Goal: Information Seeking & Learning: Learn about a topic

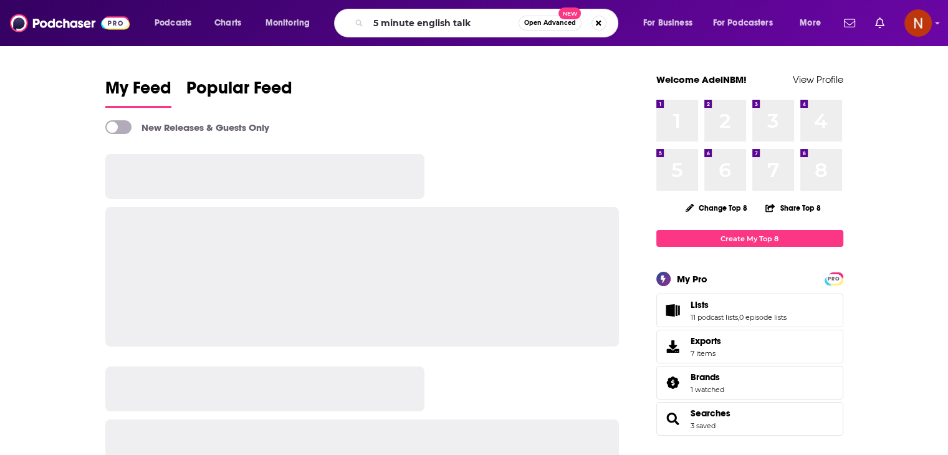
type input "5 minute english talk"
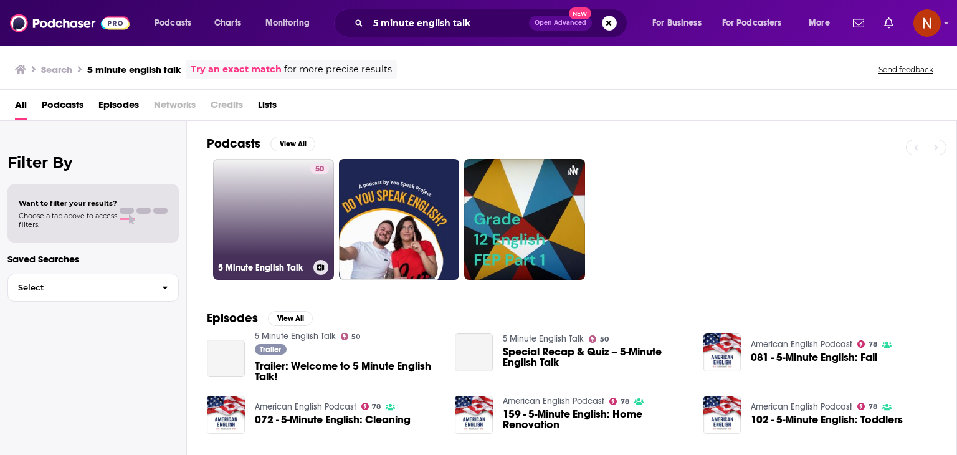
click at [257, 198] on link "50 5 Minute English Talk" at bounding box center [273, 219] width 121 height 121
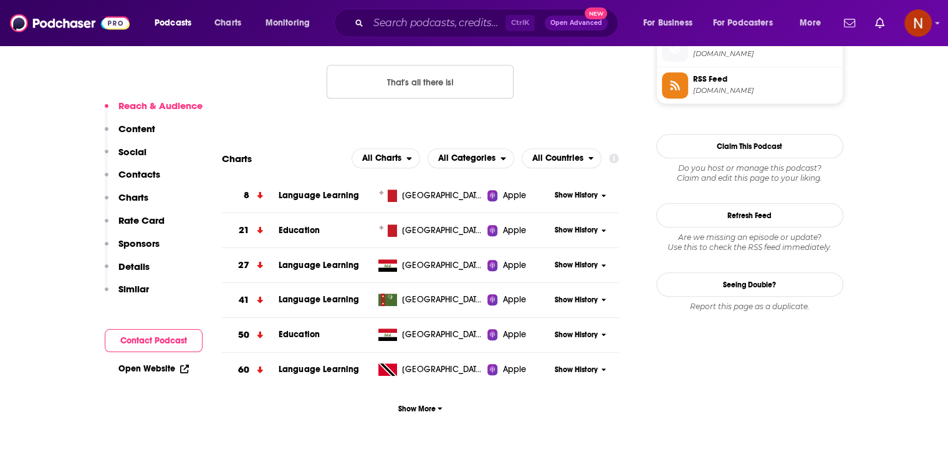
scroll to position [1050, 0]
click at [411, 409] on span "Show More" at bounding box center [420, 408] width 44 height 9
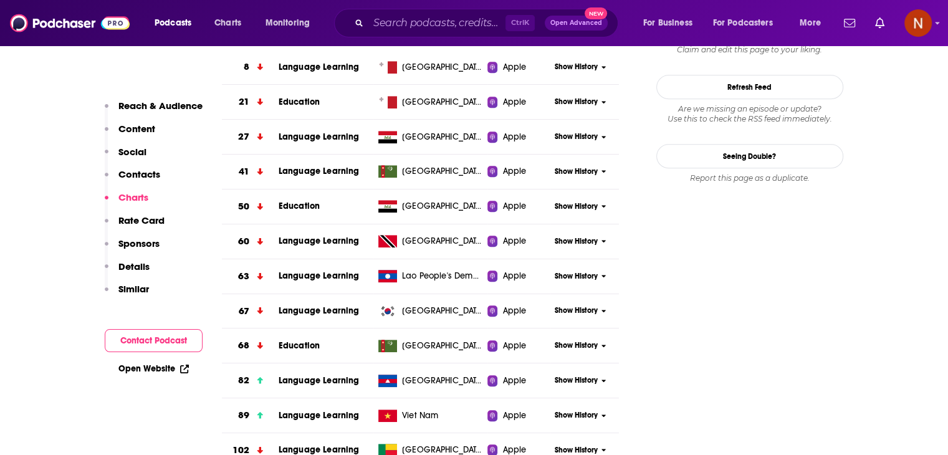
scroll to position [702, 0]
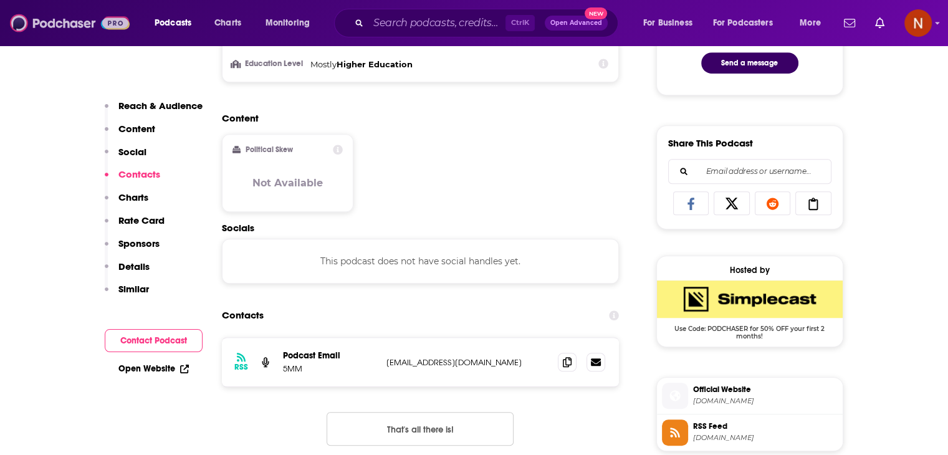
click at [85, 32] on img at bounding box center [70, 23] width 120 height 24
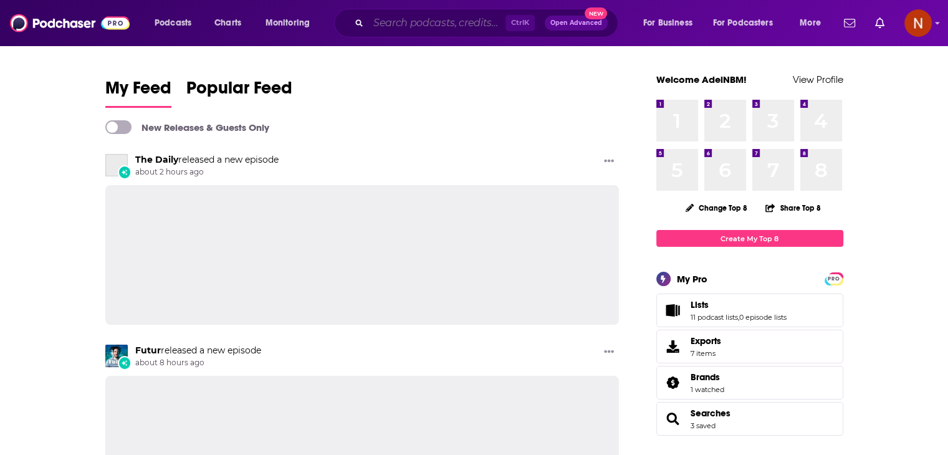
click at [474, 27] on input "Search podcasts, credits, & more..." at bounding box center [436, 23] width 137 height 20
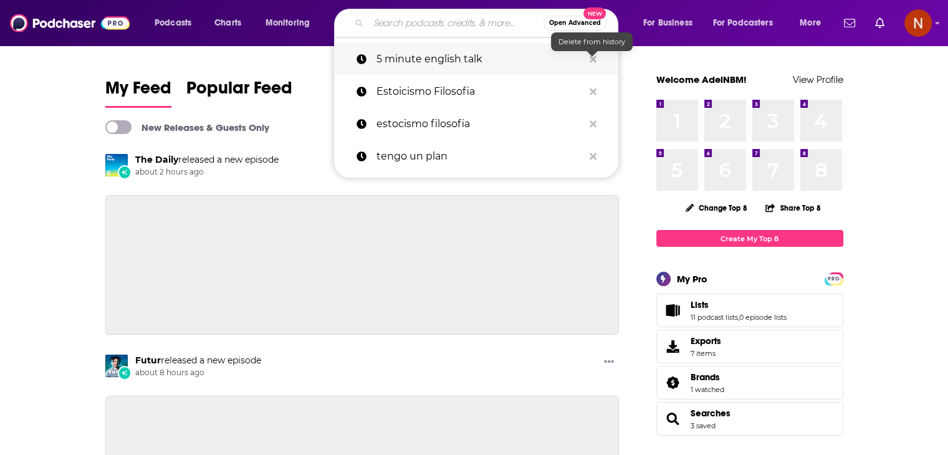
click at [587, 60] on button "Search podcasts, credits, & more..." at bounding box center [592, 59] width 19 height 23
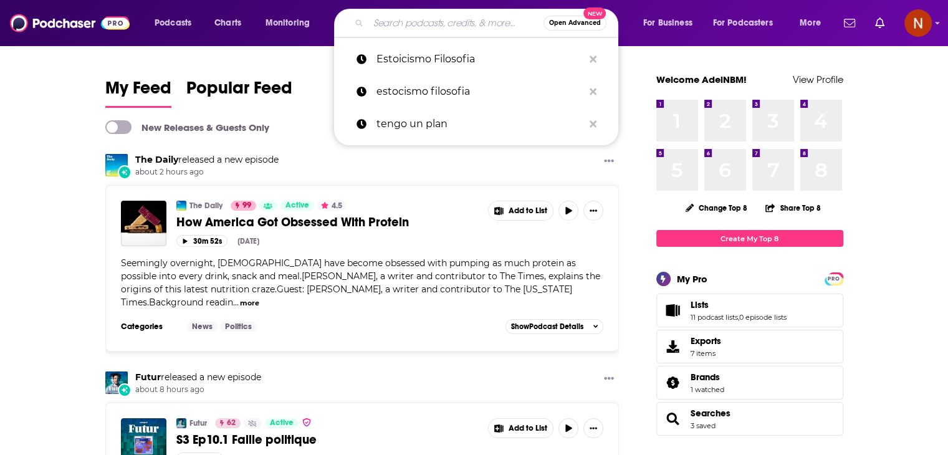
click at [424, 26] on input "Search podcasts, credits, & more..." at bounding box center [455, 23] width 175 height 20
paste input "أنا وإبني الملهم"
type input "أنا وإبني الملهم"
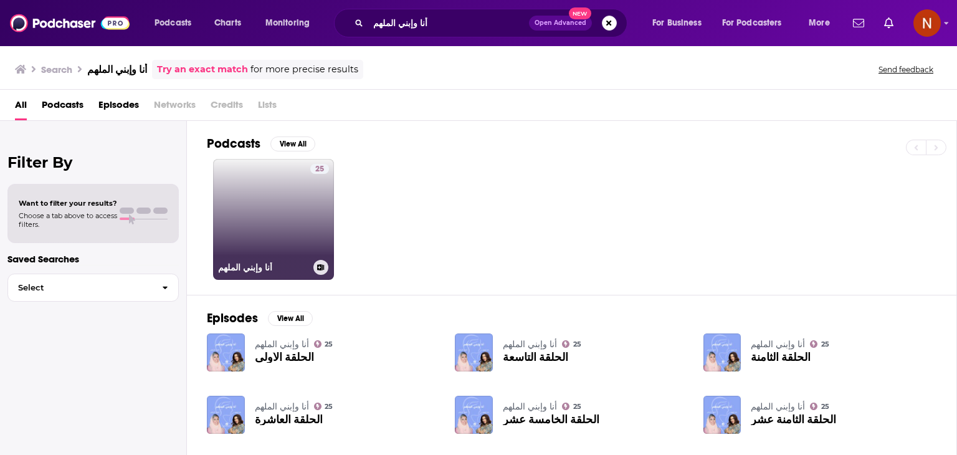
click at [299, 215] on link "25 أنا وإبني الملهم" at bounding box center [273, 219] width 121 height 121
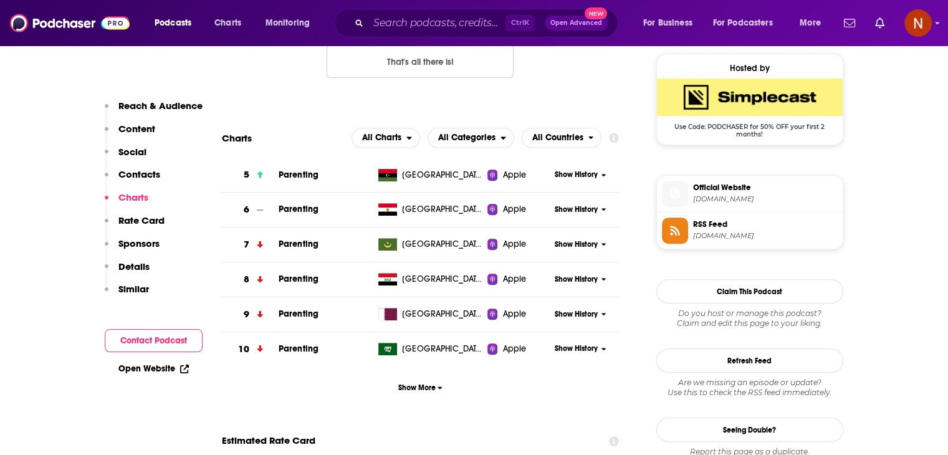
scroll to position [941, 0]
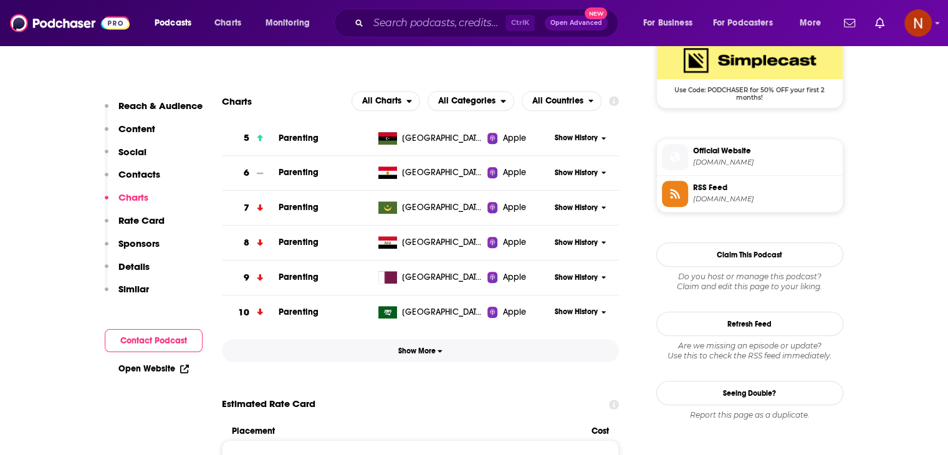
click at [424, 350] on span "Show More" at bounding box center [420, 351] width 44 height 9
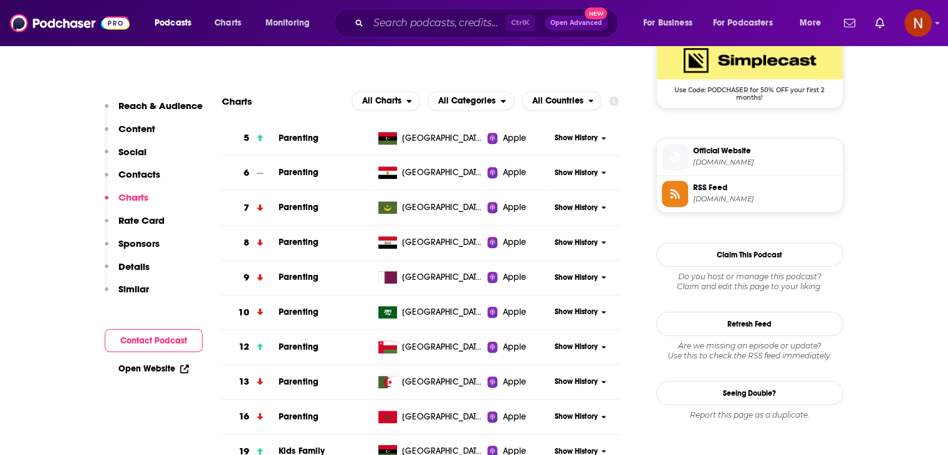
click at [611, 306] on div "Show History" at bounding box center [584, 312] width 69 height 31
click at [598, 308] on button "Show History" at bounding box center [580, 312] width 60 height 11
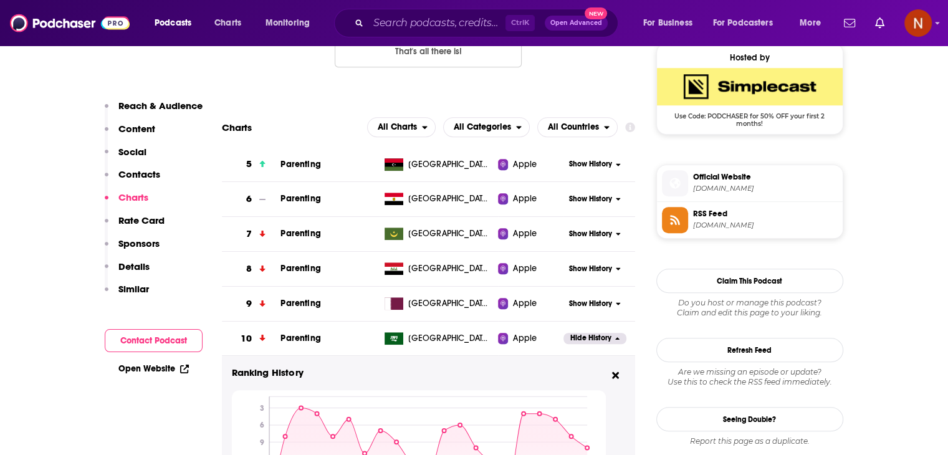
scroll to position [915, 0]
click at [618, 373] on icon at bounding box center [615, 375] width 7 height 7
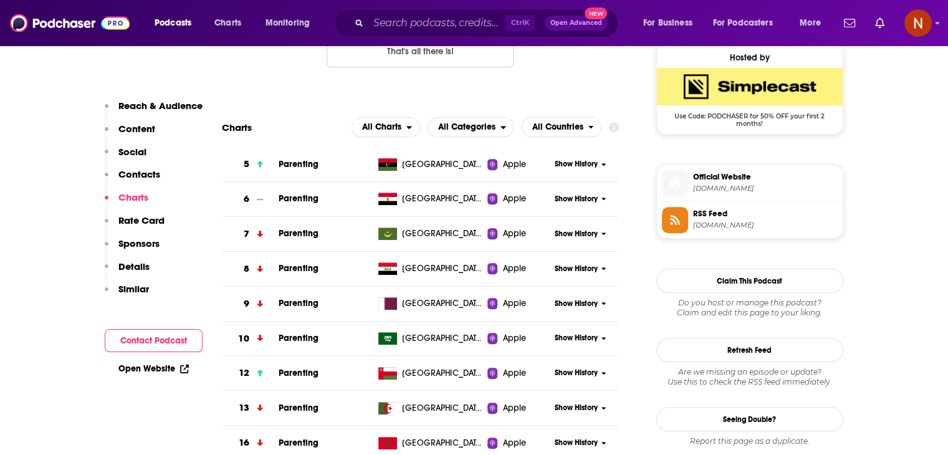
click at [586, 198] on span "Show History" at bounding box center [576, 199] width 43 height 11
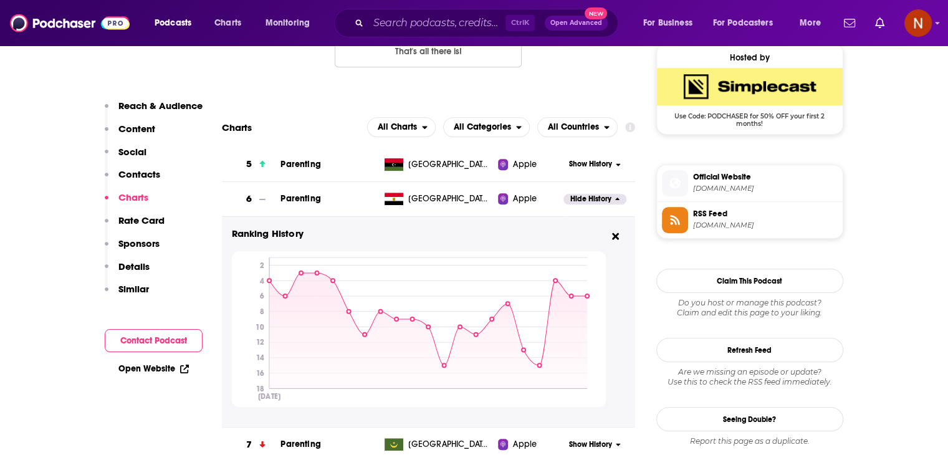
click at [587, 160] on span "Show History" at bounding box center [590, 164] width 43 height 11
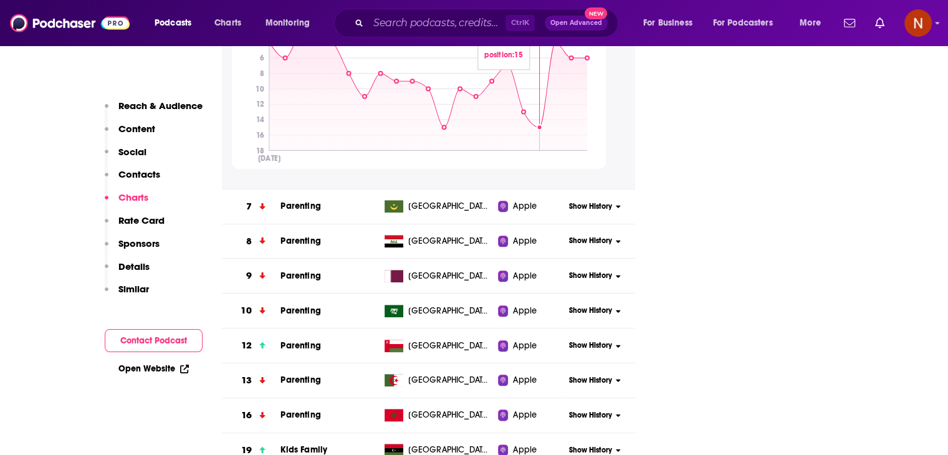
scroll to position [1381, 0]
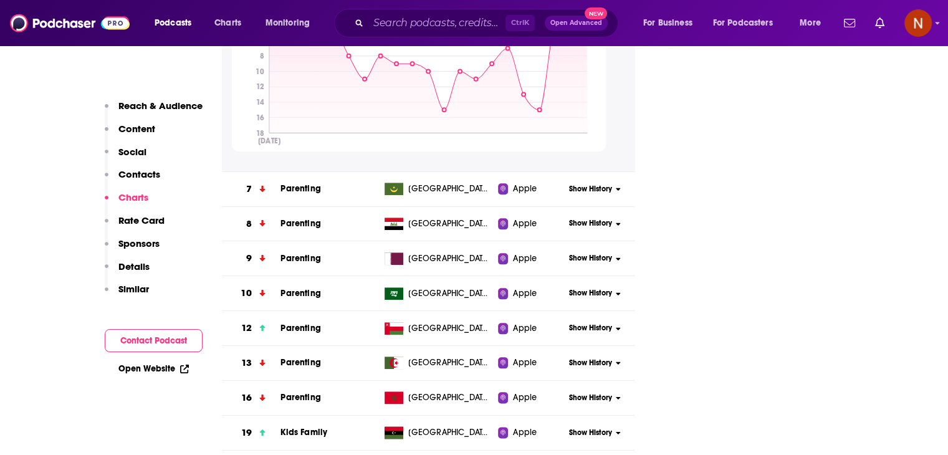
click at [585, 191] on span "Show History" at bounding box center [590, 189] width 43 height 11
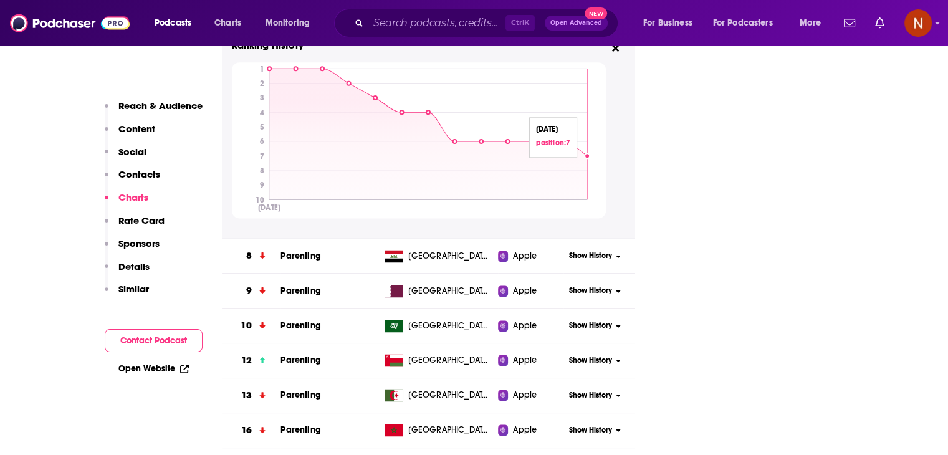
scroll to position [1569, 0]
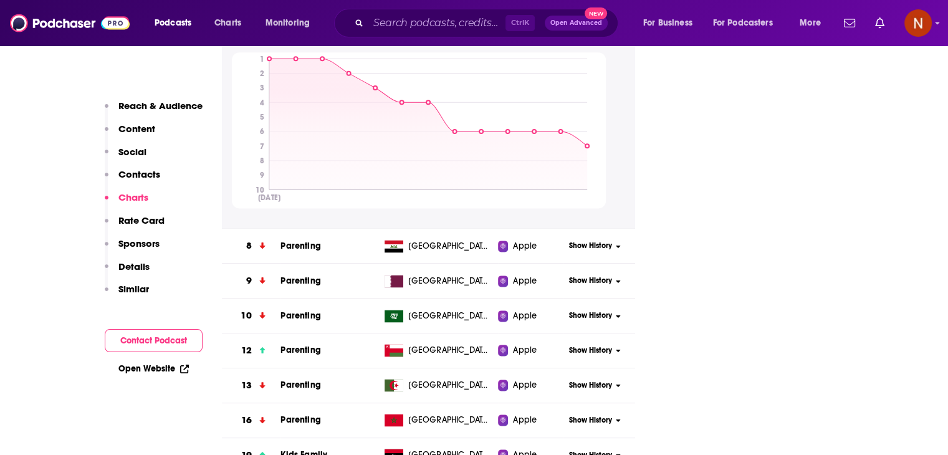
click at [588, 247] on span "Show History" at bounding box center [590, 246] width 43 height 11
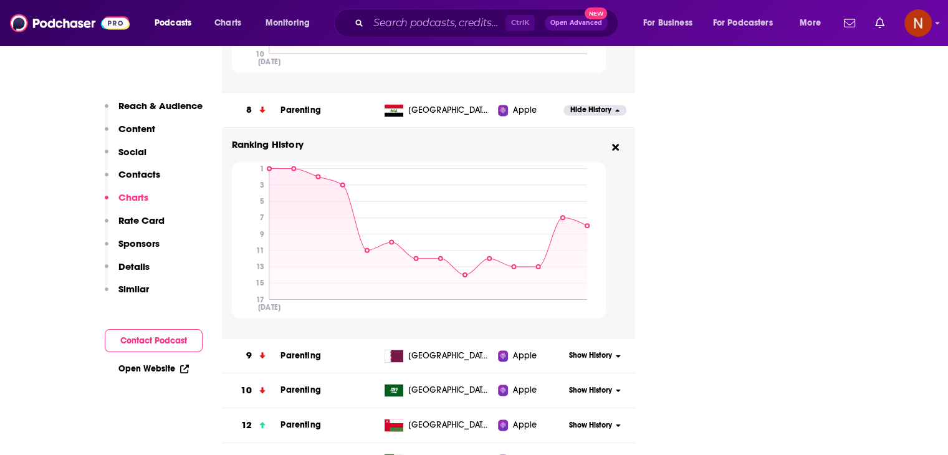
scroll to position [1706, 0]
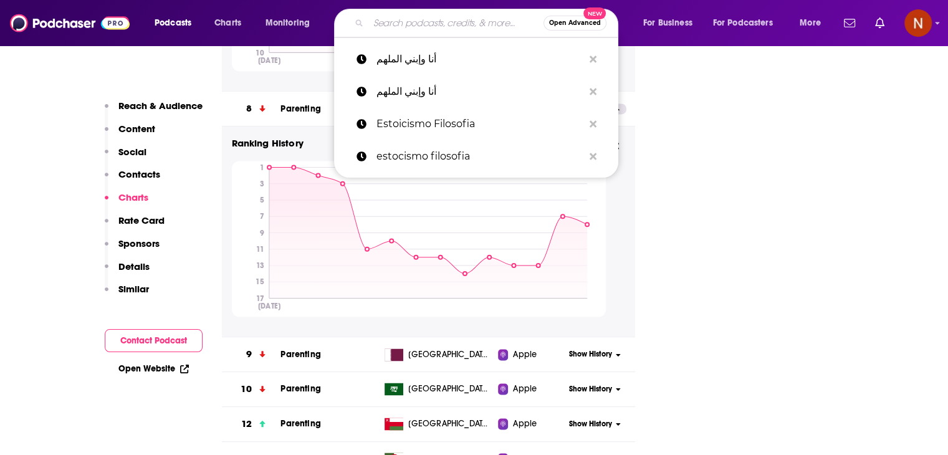
click at [424, 26] on input "Search podcasts, credits, & more..." at bounding box center [455, 23] width 175 height 20
paste input "الخير فيك"
type input "الخير فيك"
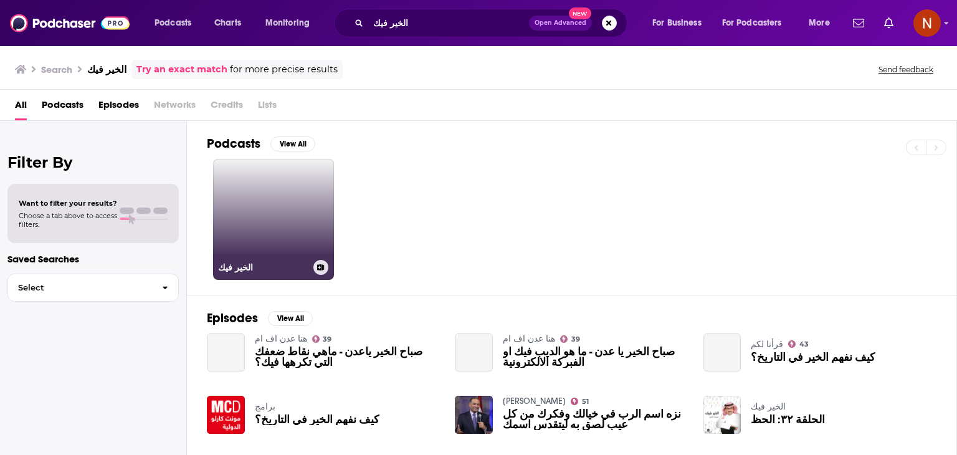
click at [270, 185] on link "الخير فيك" at bounding box center [273, 219] width 121 height 121
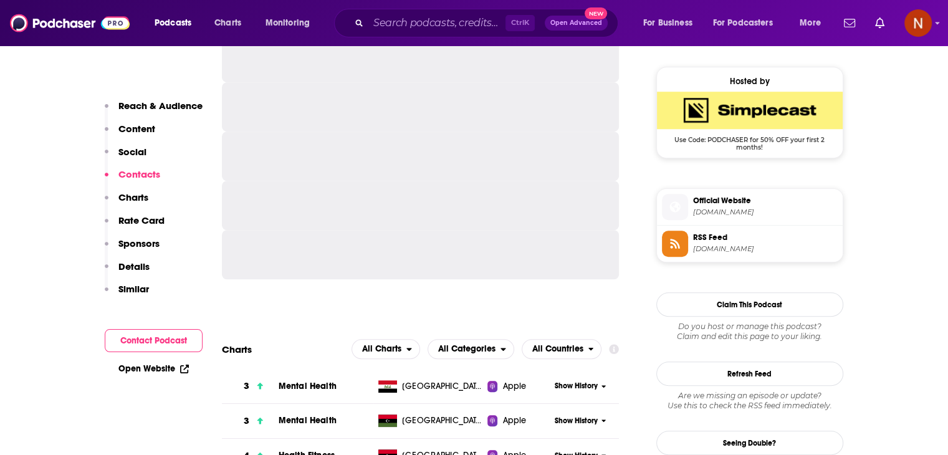
scroll to position [892, 0]
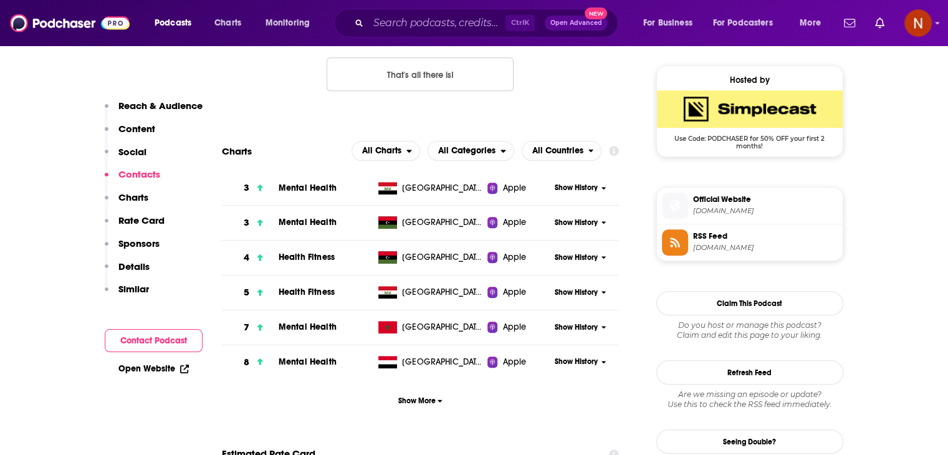
click at [512, 241] on td "Apple" at bounding box center [518, 258] width 63 height 35
click at [409, 405] on span "Show More" at bounding box center [420, 400] width 44 height 9
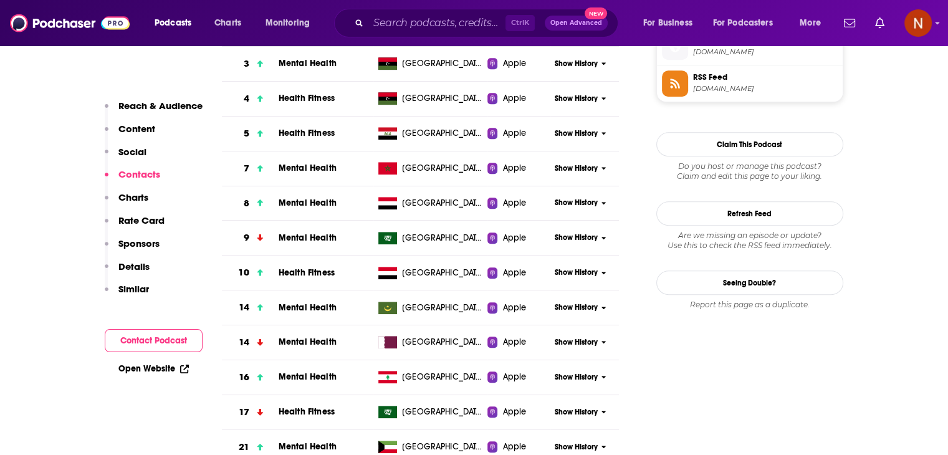
scroll to position [1052, 0]
click at [580, 240] on span "Show History" at bounding box center [576, 237] width 43 height 11
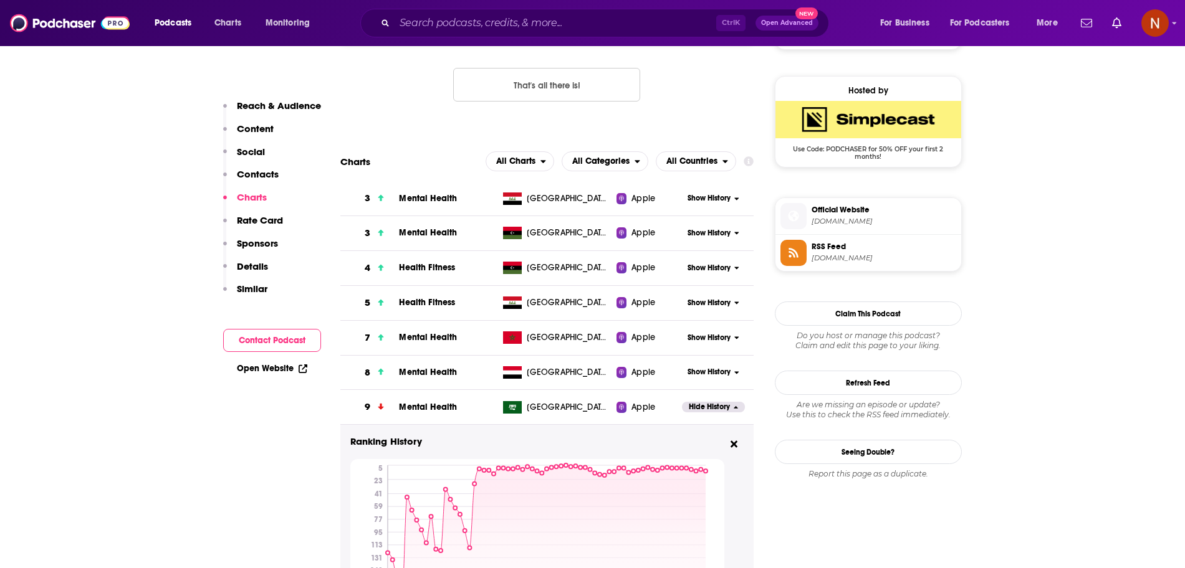
scroll to position [883, 0]
click at [717, 407] on span "Hide History" at bounding box center [709, 406] width 41 height 11
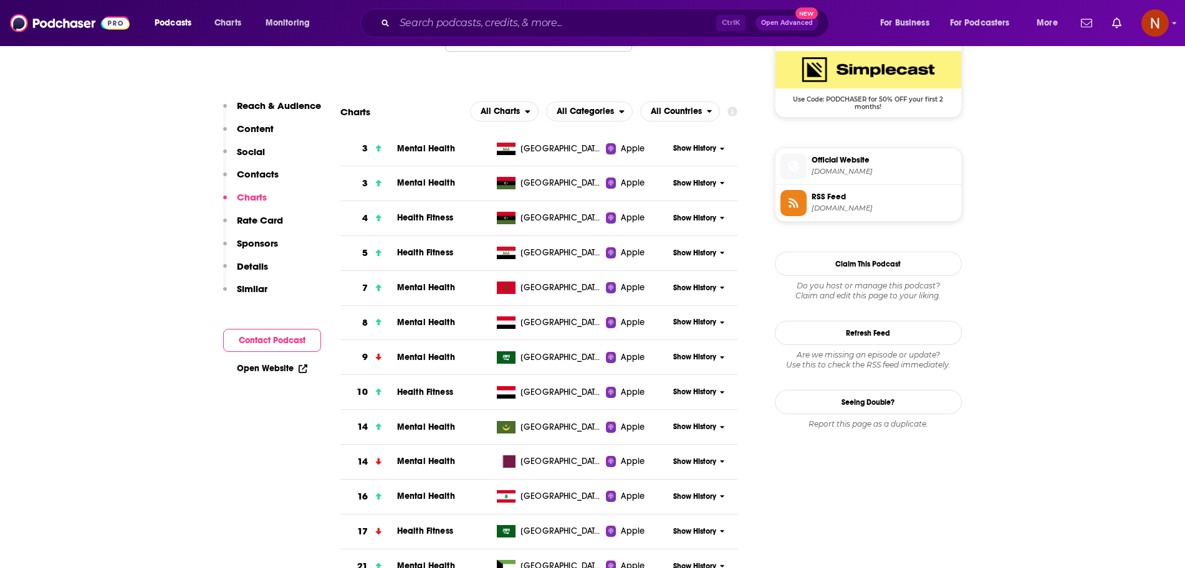
scroll to position [932, 0]
click at [679, 347] on div "Show History" at bounding box center [703, 357] width 69 height 31
click at [681, 355] on span "Show History" at bounding box center [694, 357] width 43 height 11
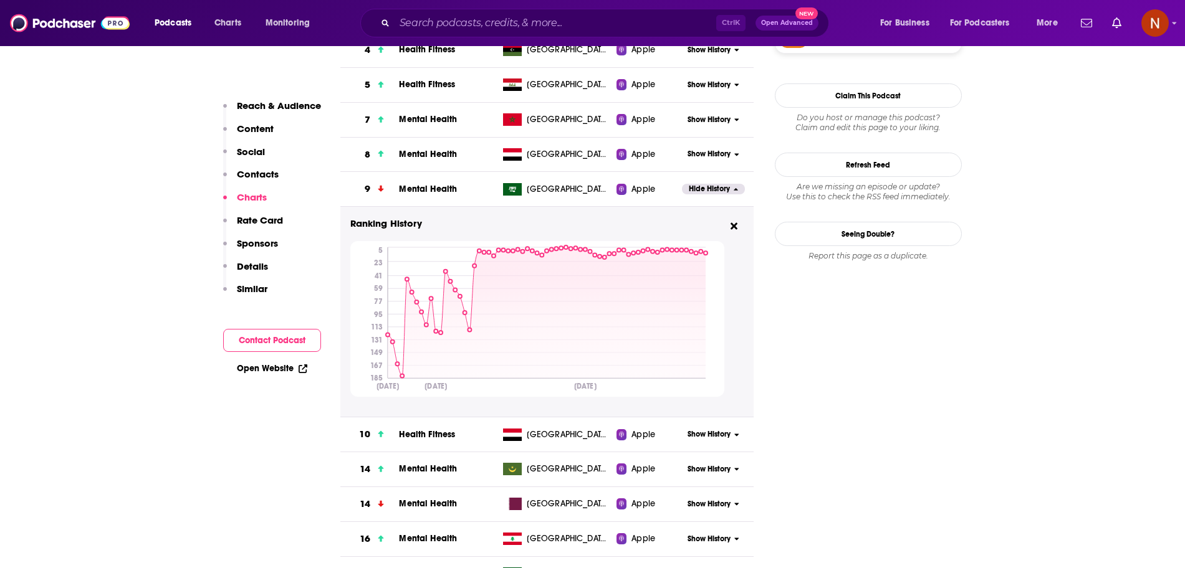
scroll to position [1101, 0]
click at [720, 191] on span "Hide History" at bounding box center [709, 188] width 41 height 11
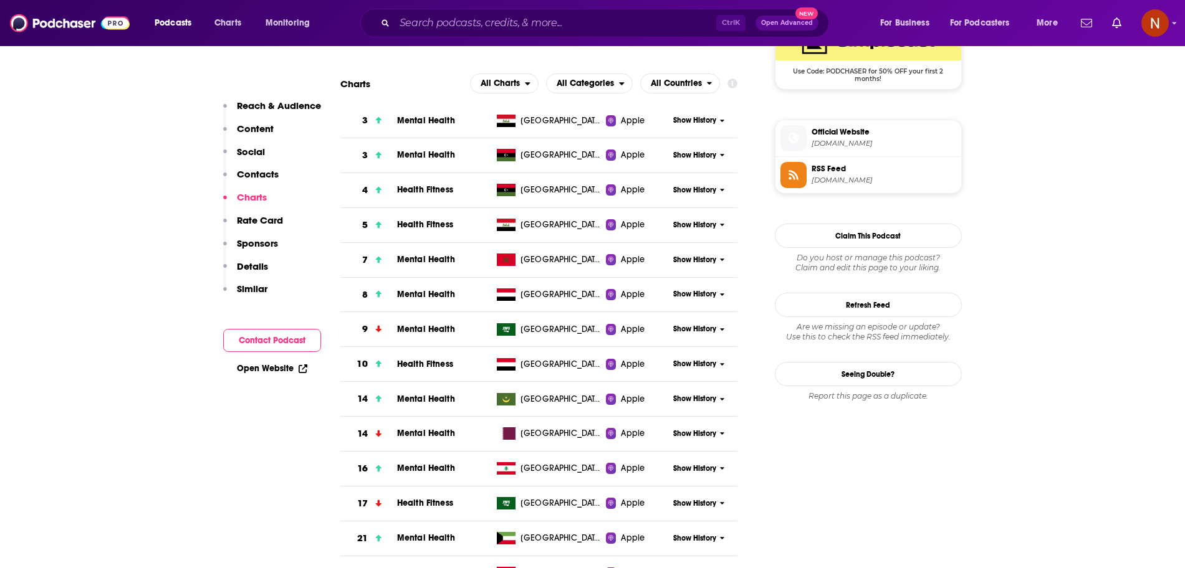
scroll to position [959, 0]
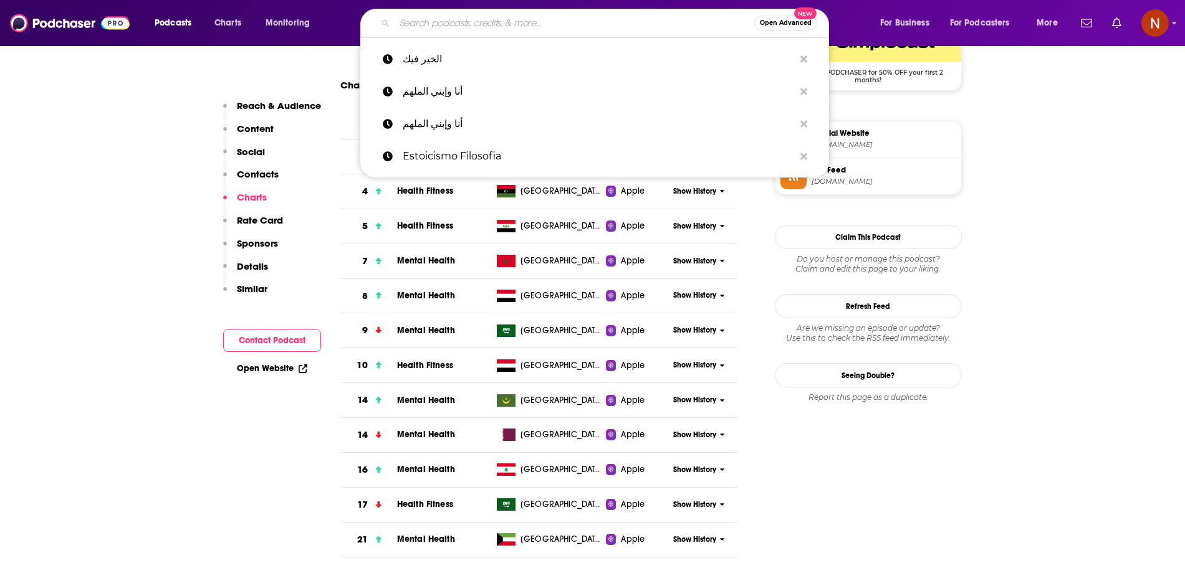
click at [462, 27] on input "Search podcasts, credits, & more..." at bounding box center [575, 23] width 360 height 20
paste input "أنا وإبني الملهم"
type input "أنا وإبني الملهم"
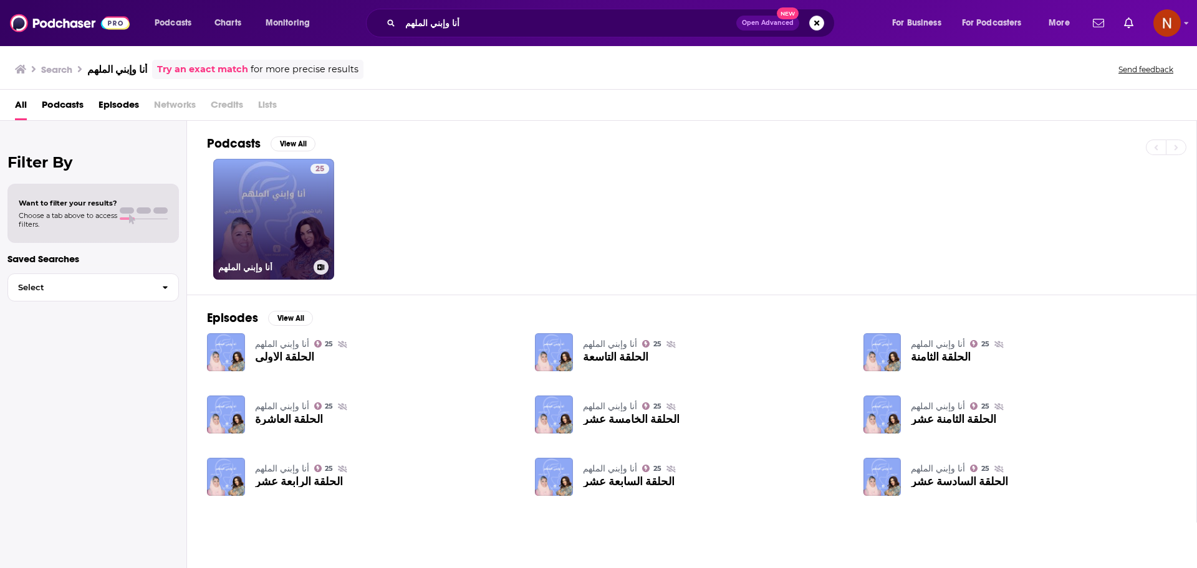
click at [305, 203] on link "25 أنا وإبني الملهم" at bounding box center [273, 219] width 121 height 121
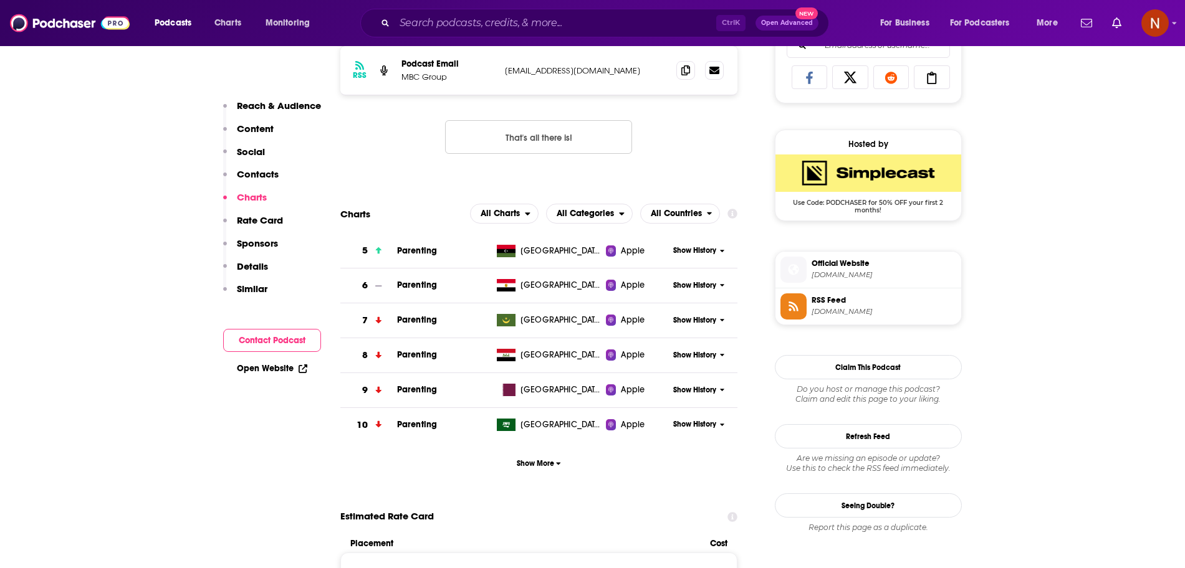
scroll to position [829, 0]
click at [537, 454] on button "Show More" at bounding box center [539, 462] width 398 height 23
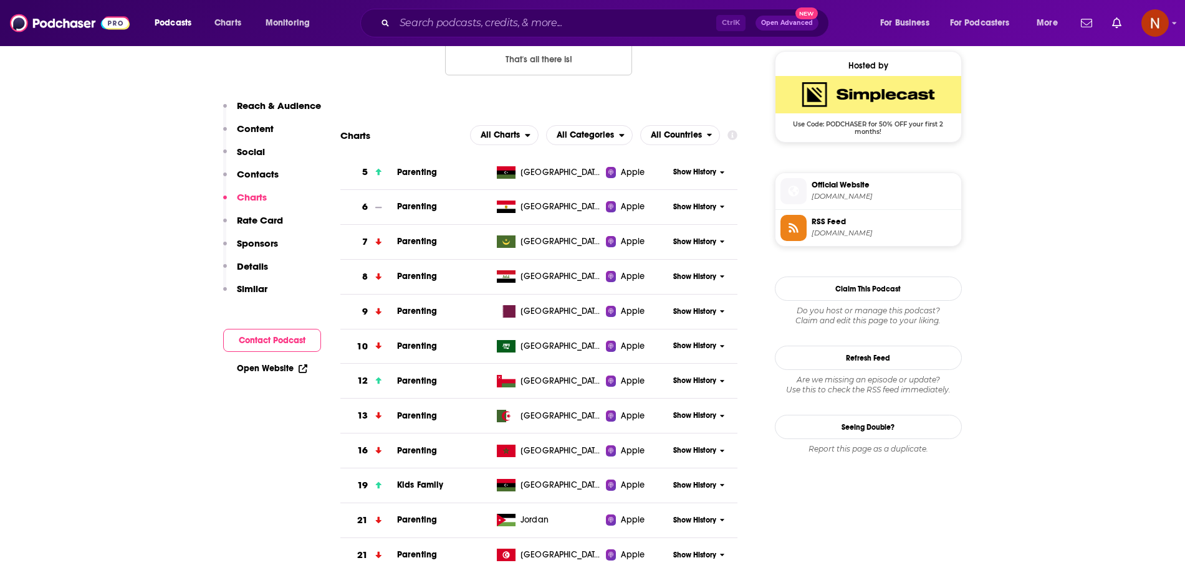
scroll to position [872, 0]
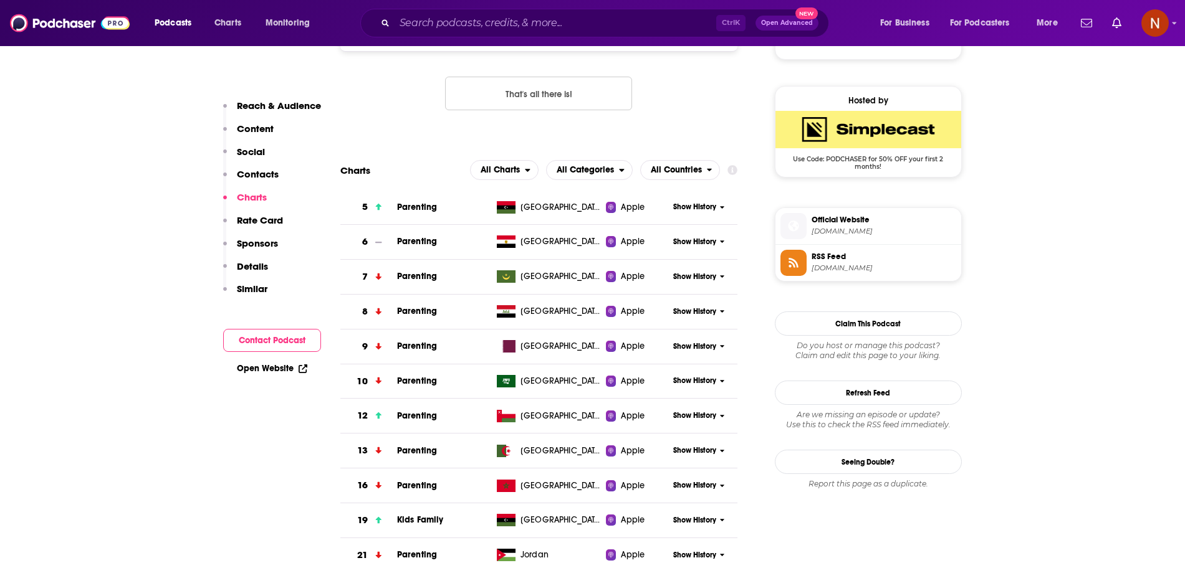
click at [683, 377] on span "Show History" at bounding box center [694, 381] width 43 height 11
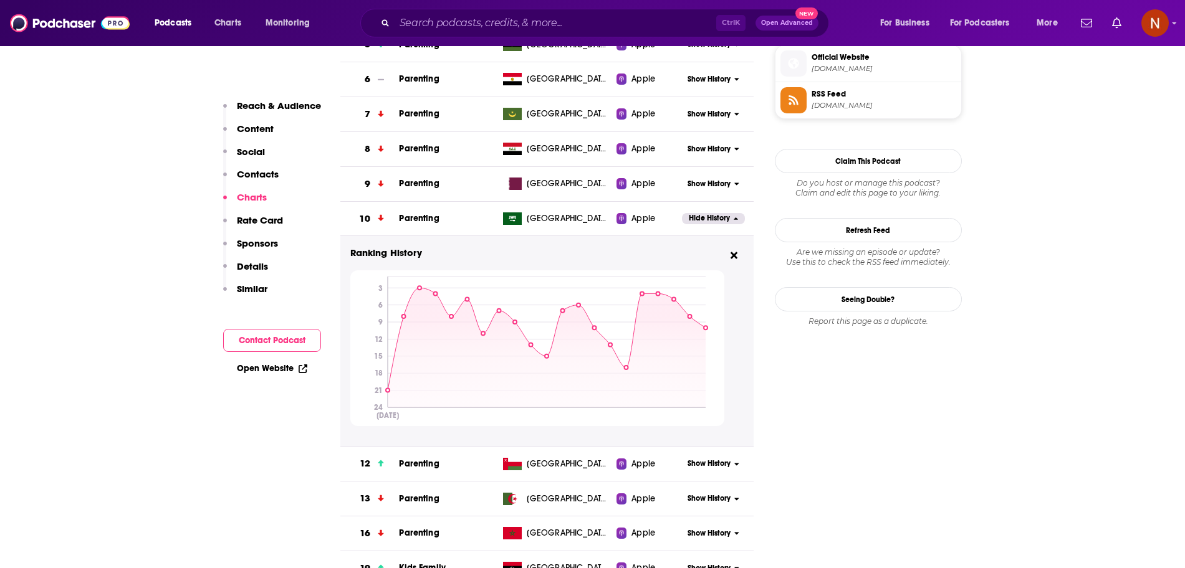
scroll to position [1038, 0]
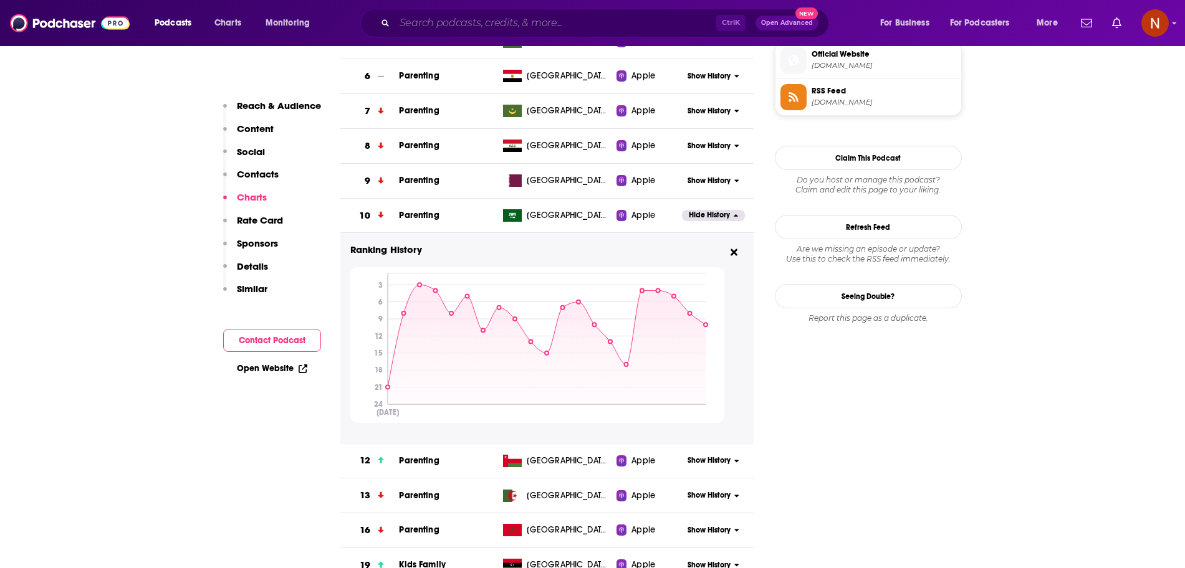
click at [557, 21] on input "Search podcasts, credits, & more..." at bounding box center [556, 23] width 322 height 20
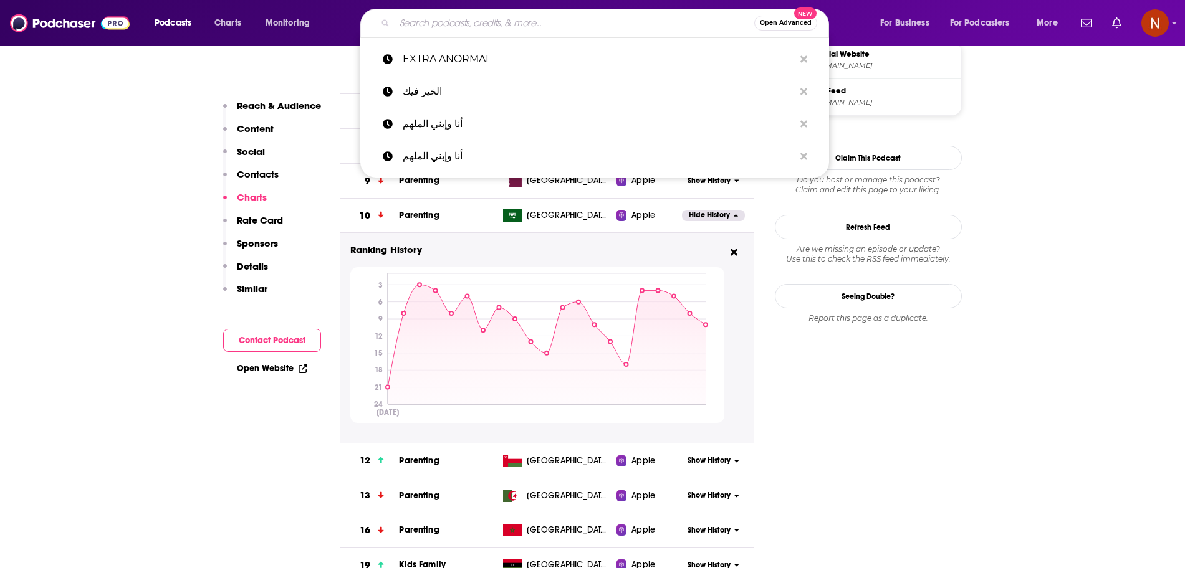
paste input "استراتيجيات تطوير القادة"
type input "استراتيجيات تطوير القادة"
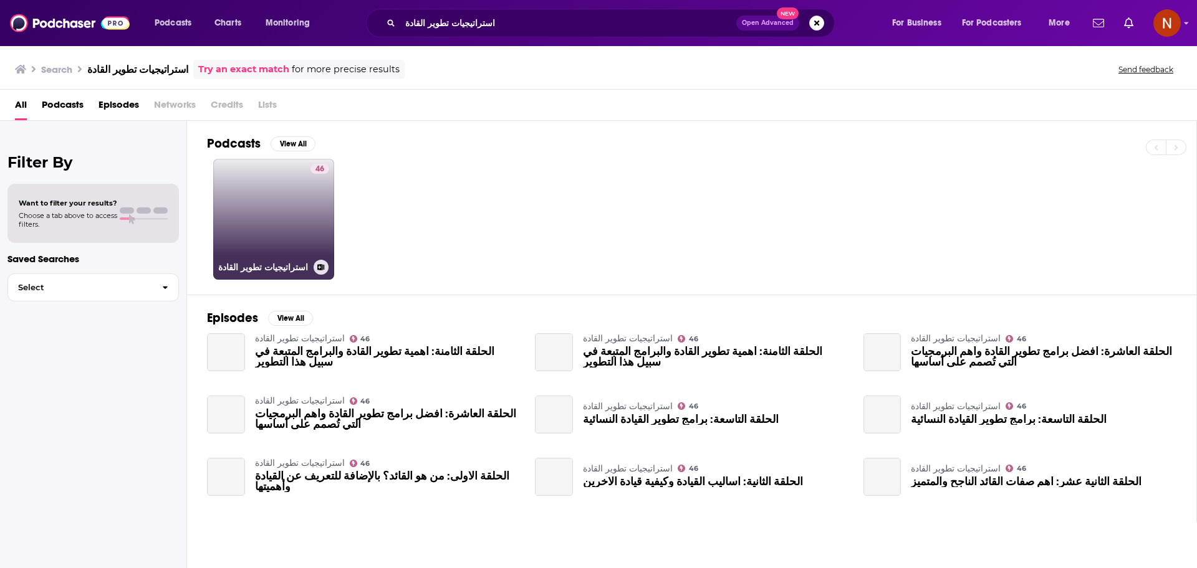
click at [302, 231] on link "46 استراتيجيات تطوير القادة" at bounding box center [273, 219] width 121 height 121
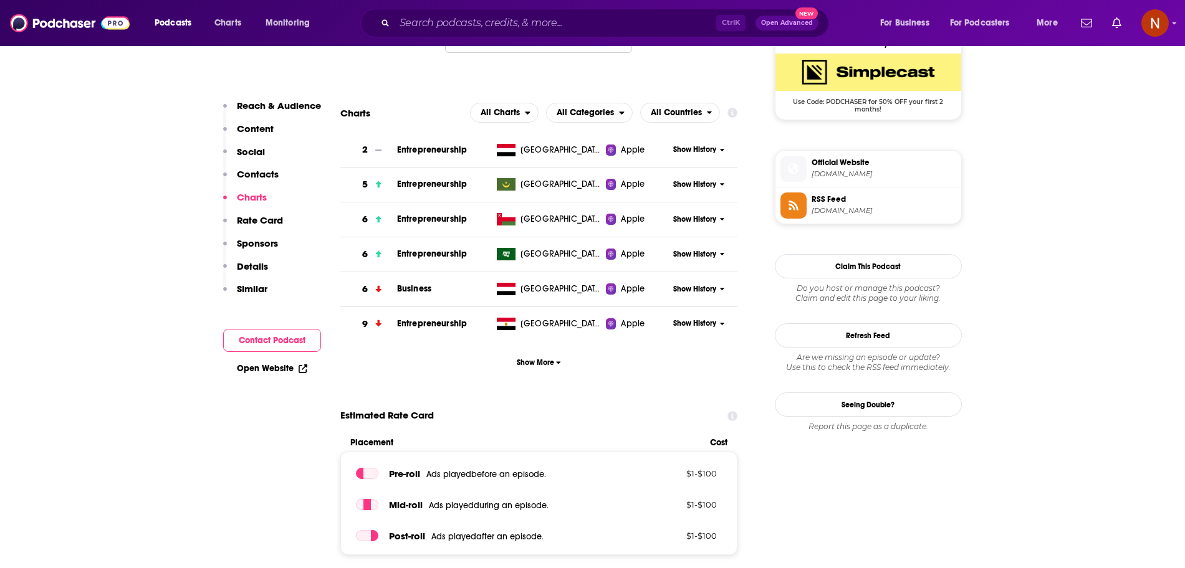
scroll to position [912, 0]
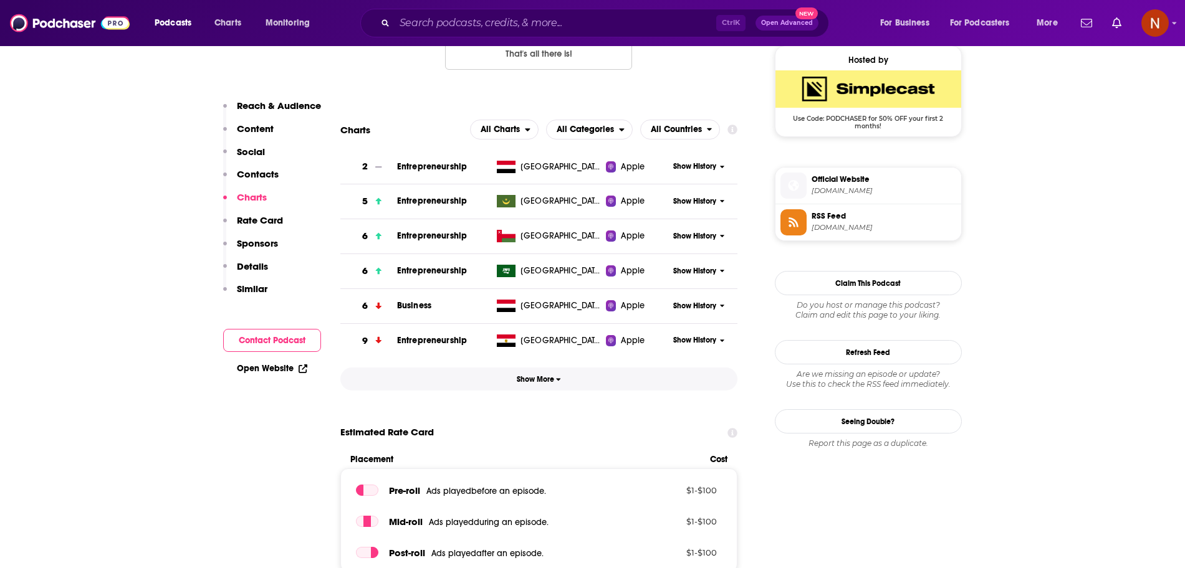
click at [531, 382] on span "Show More" at bounding box center [539, 379] width 44 height 9
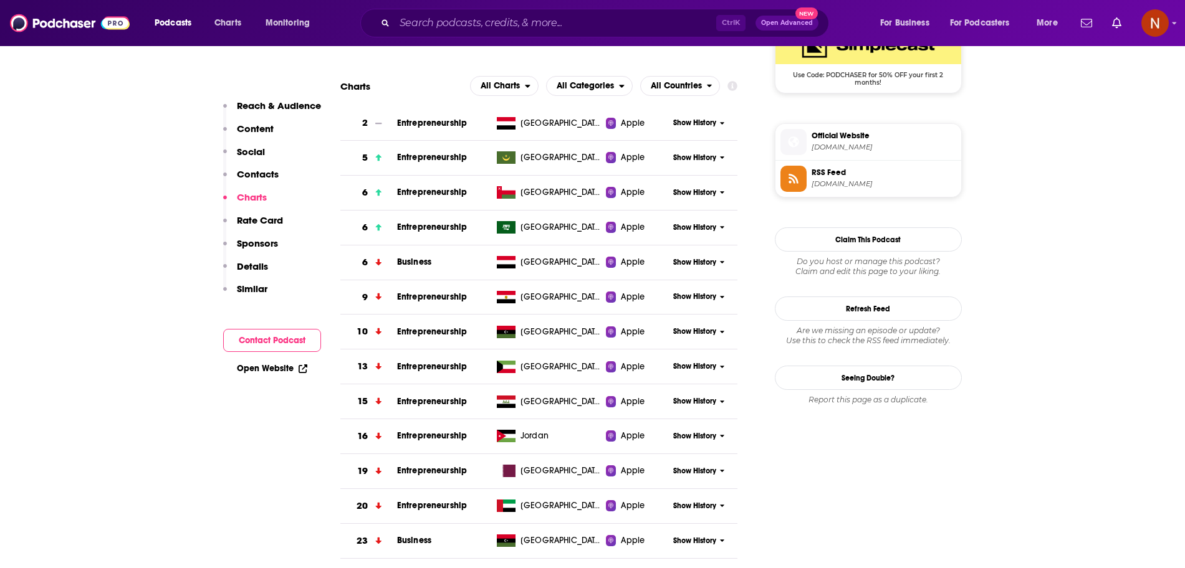
scroll to position [957, 0]
click at [664, 228] on div "Apple" at bounding box center [637, 227] width 63 height 12
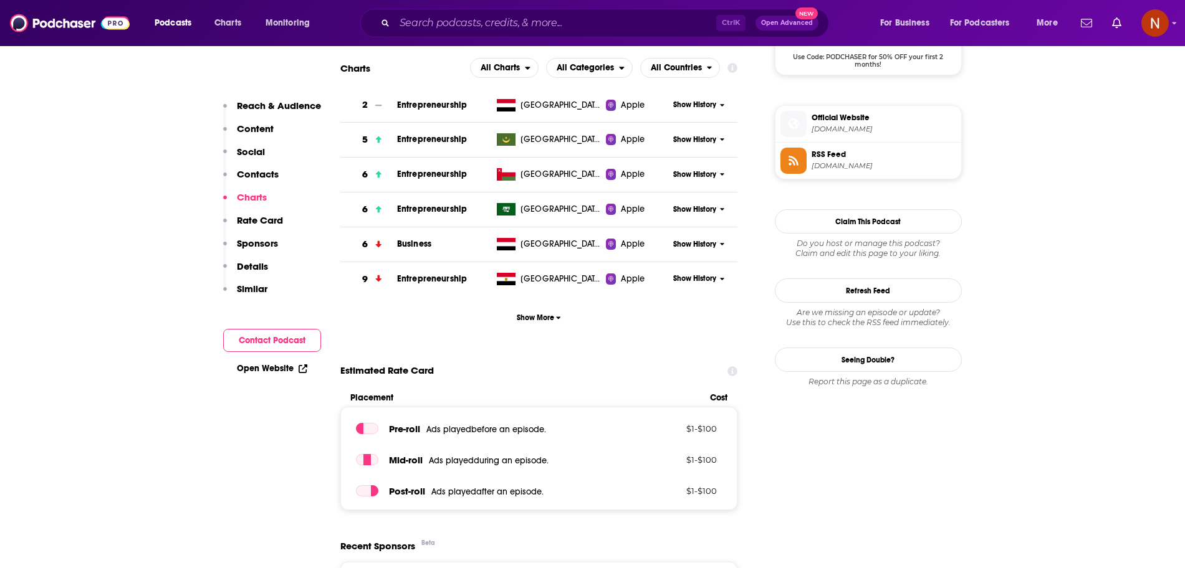
scroll to position [972, 0]
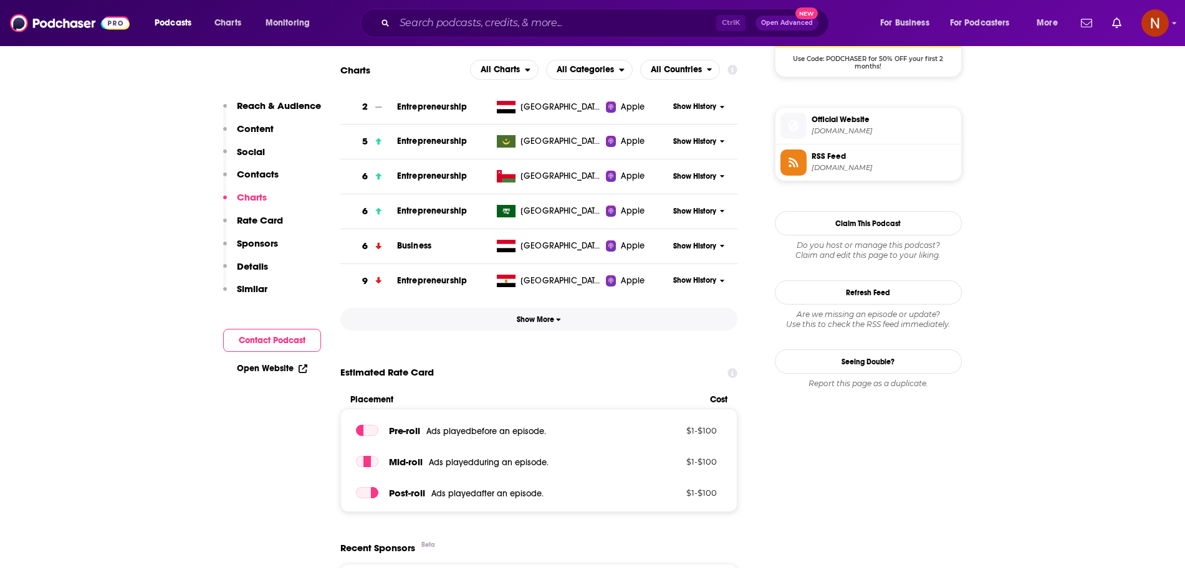
click at [565, 325] on button "Show More" at bounding box center [539, 319] width 398 height 23
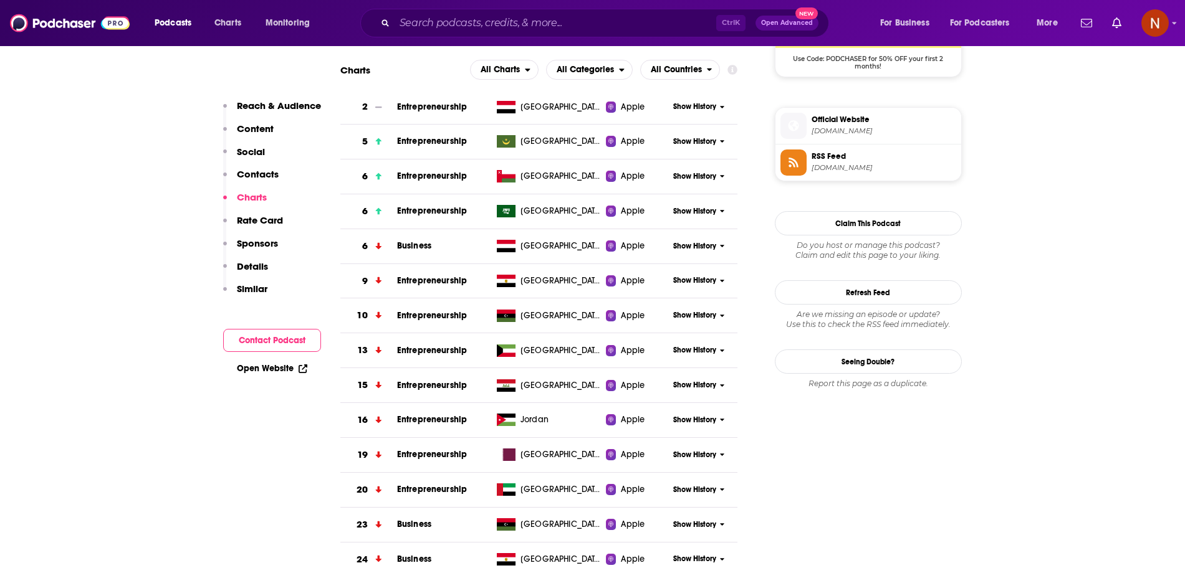
click at [721, 213] on icon at bounding box center [722, 211] width 5 height 7
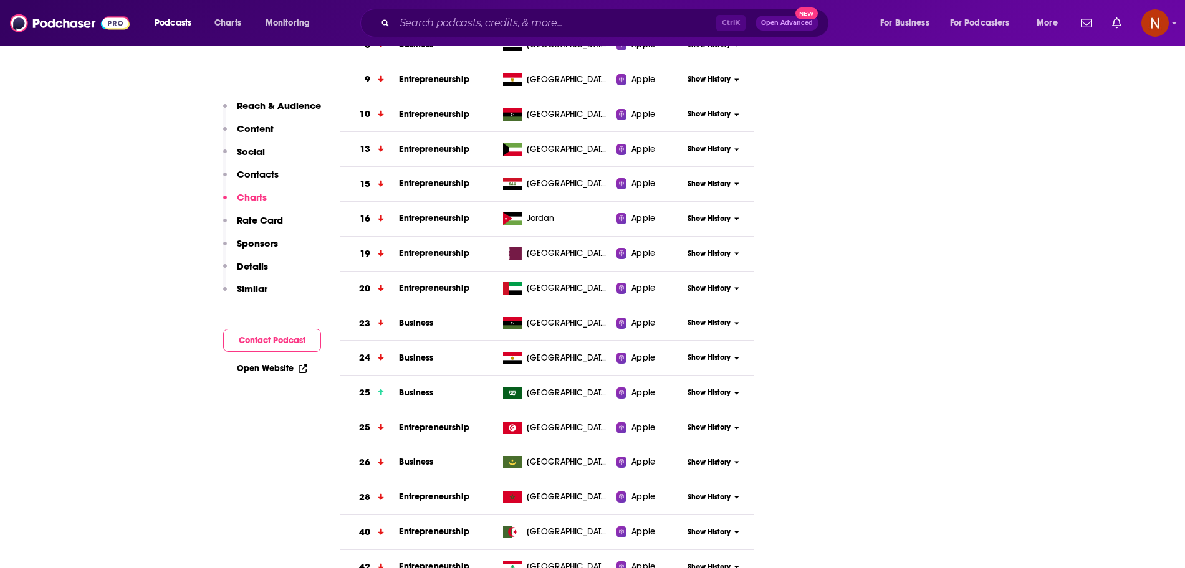
scroll to position [1395, 0]
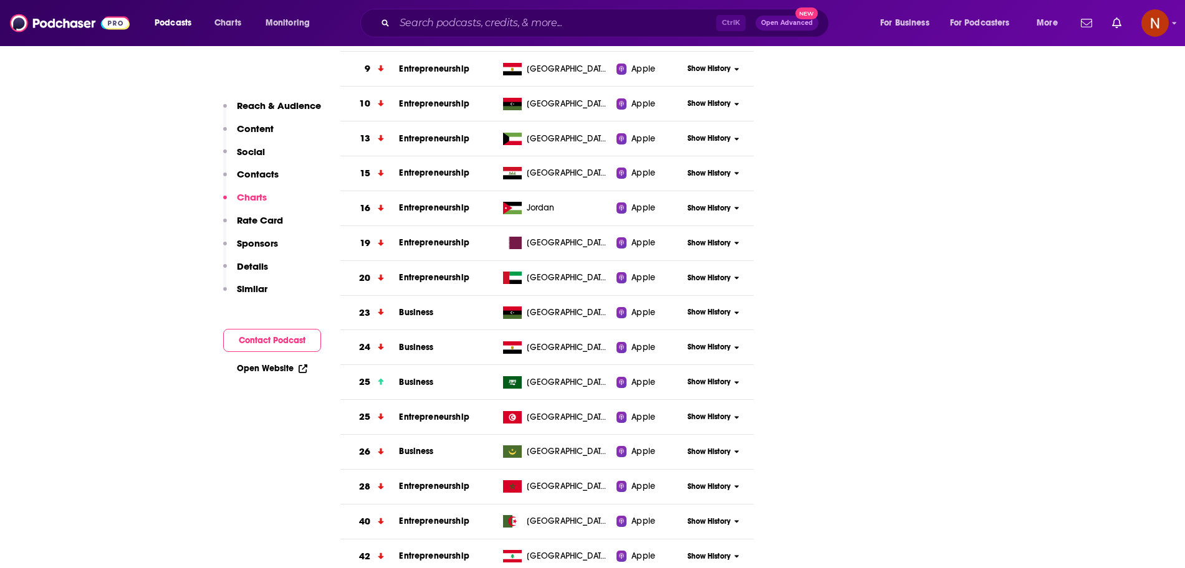
click at [682, 281] on button "Show History" at bounding box center [713, 278] width 62 height 11
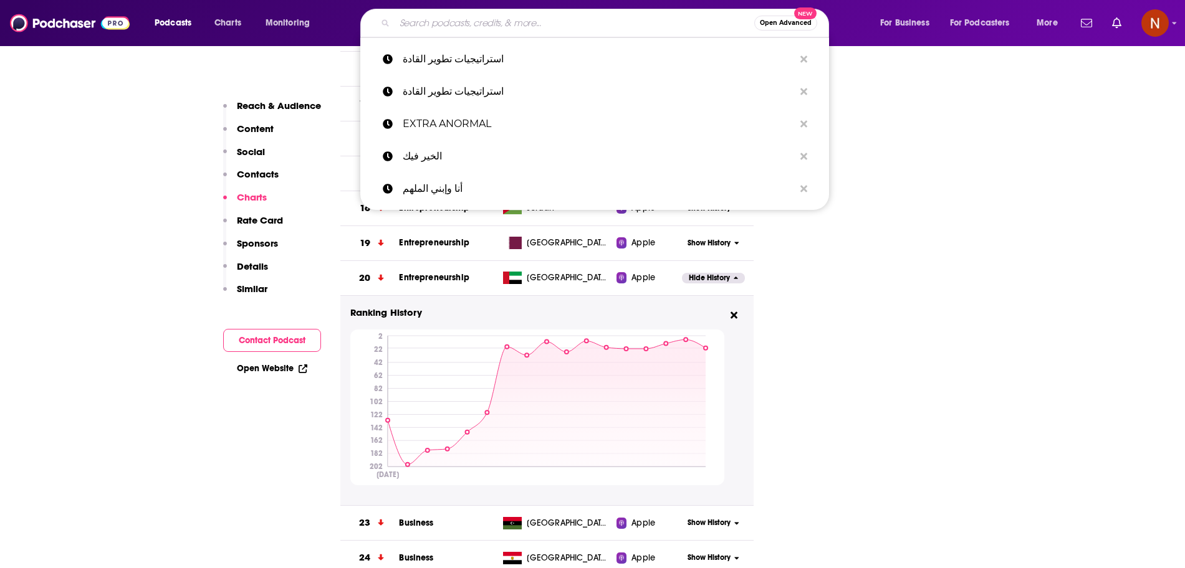
click at [587, 28] on input "Search podcasts, credits, & more..." at bounding box center [575, 23] width 360 height 20
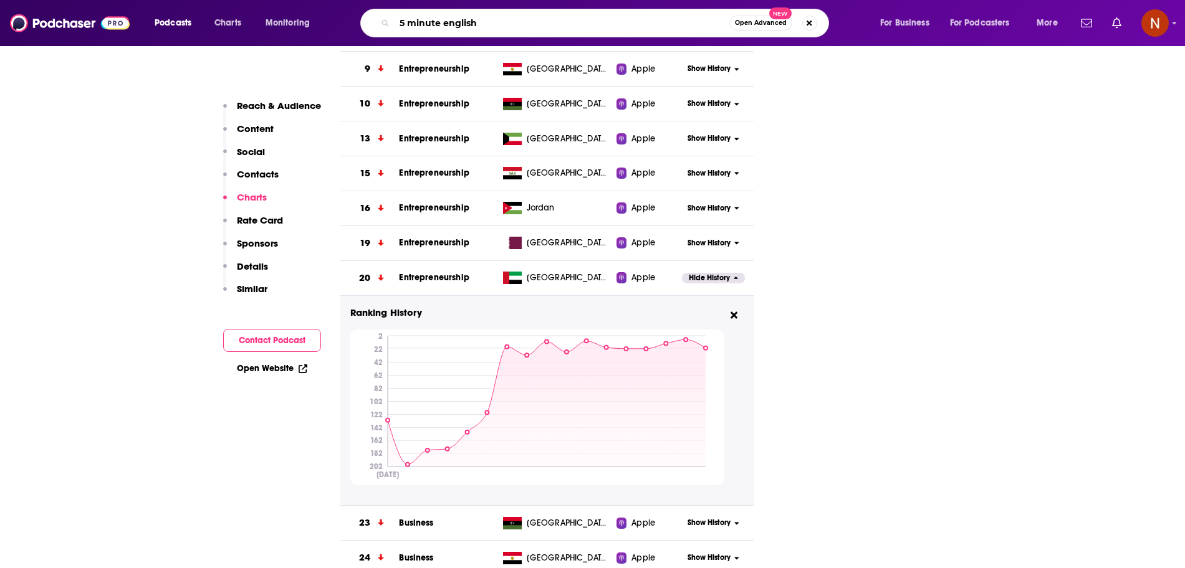
type input "5 minute english v"
